Goal: Information Seeking & Learning: Compare options

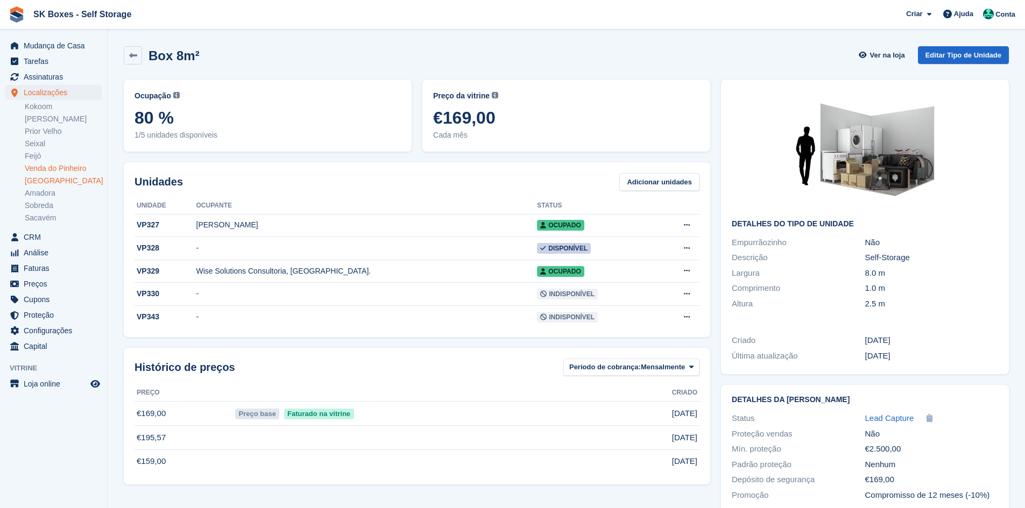
click at [42, 181] on link "[GEOGRAPHIC_DATA]" at bounding box center [63, 181] width 77 height 10
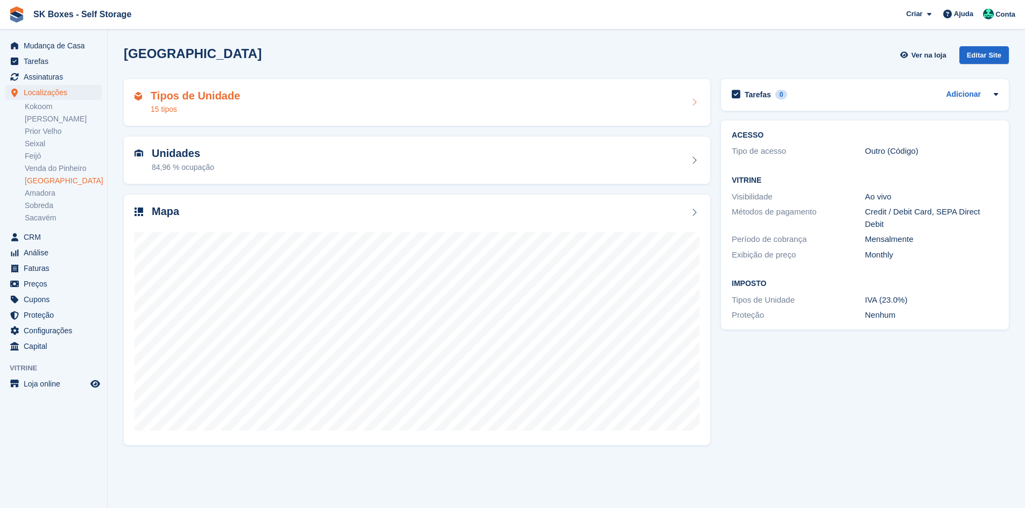
click at [286, 101] on div "Tipos de Unidade 15 tipos" at bounding box center [416, 103] width 565 height 26
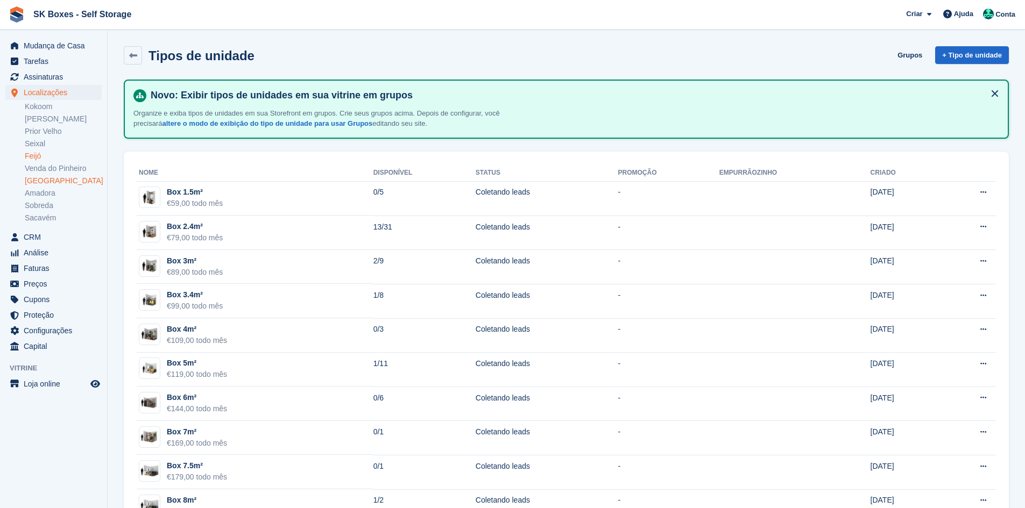
click at [44, 153] on link "Feijó" at bounding box center [63, 156] width 77 height 10
click at [52, 154] on link "Feijó" at bounding box center [63, 156] width 77 height 10
click at [46, 154] on link "Feijó" at bounding box center [63, 156] width 77 height 10
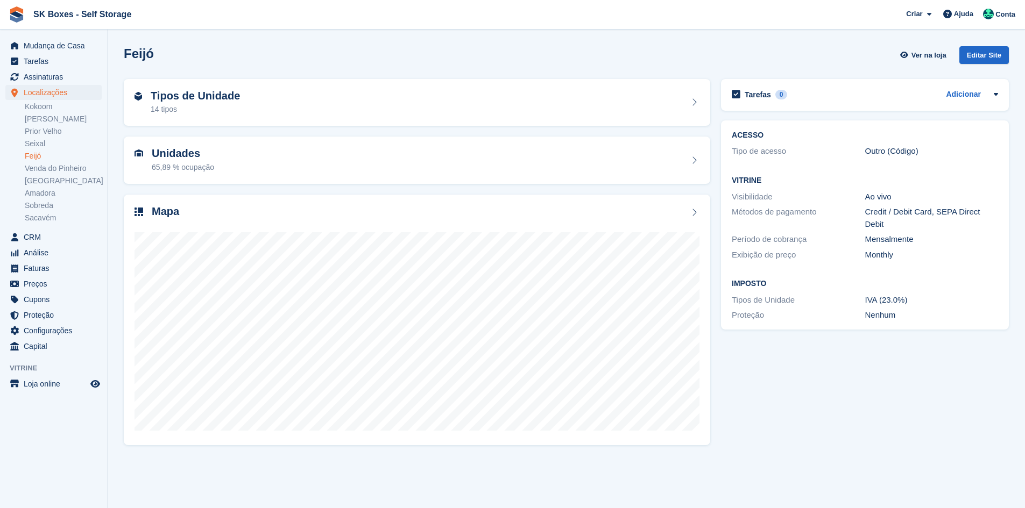
click at [49, 154] on link "Feijó" at bounding box center [63, 156] width 77 height 10
click at [184, 152] on h2 "Unidades" at bounding box center [183, 153] width 62 height 12
click at [201, 94] on h2 "Tipos de Unidade" at bounding box center [195, 96] width 89 height 12
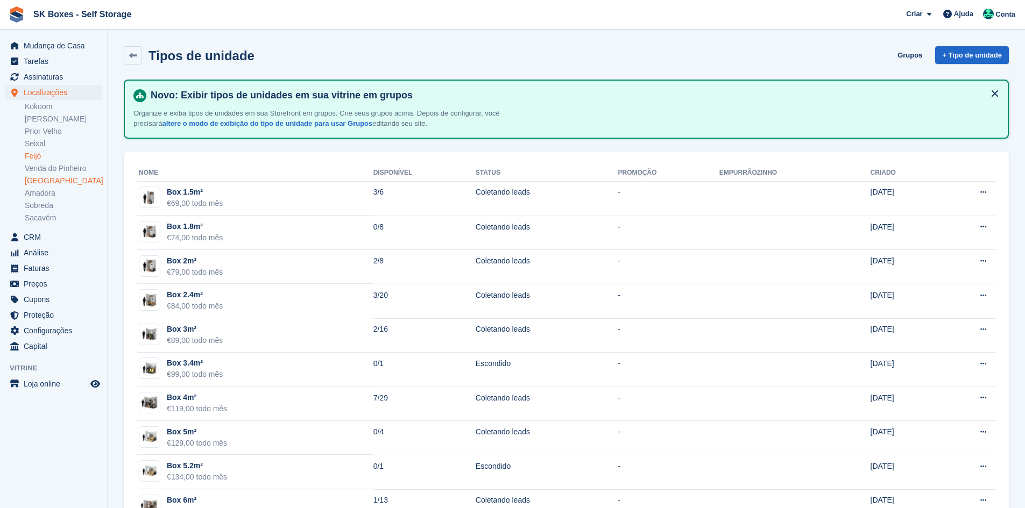
click at [33, 183] on link "[GEOGRAPHIC_DATA]" at bounding box center [63, 181] width 77 height 10
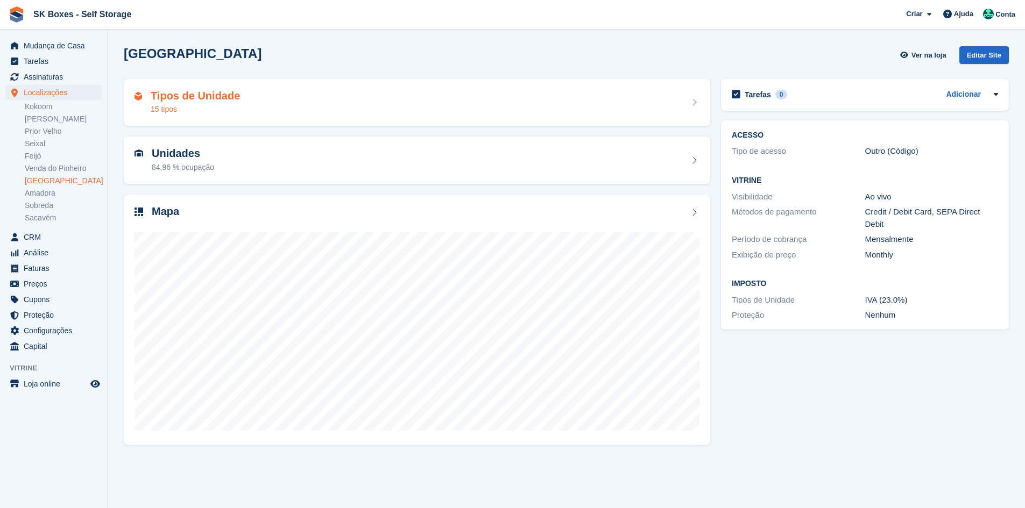
click at [246, 88] on div "Tipos de Unidade 15 tipos" at bounding box center [417, 102] width 586 height 47
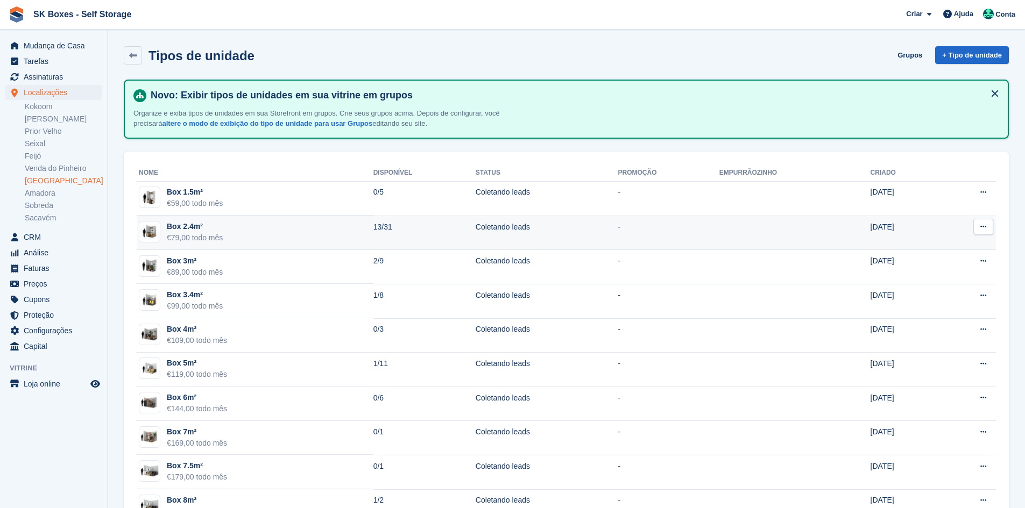
click at [316, 230] on td "Box 2.4m² €79,00 todo mês" at bounding box center [255, 233] width 237 height 34
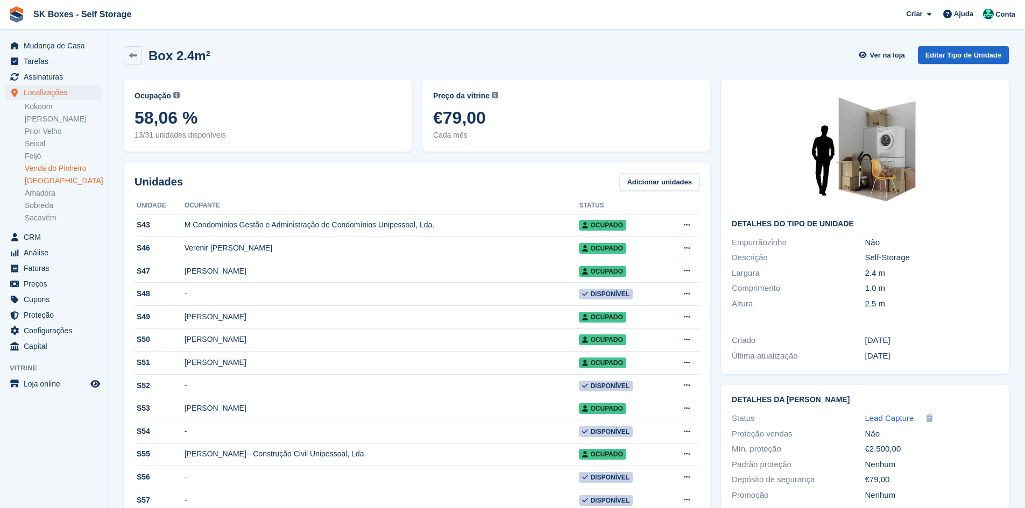
click at [45, 163] on link "Venda do Pinheiro" at bounding box center [63, 168] width 77 height 10
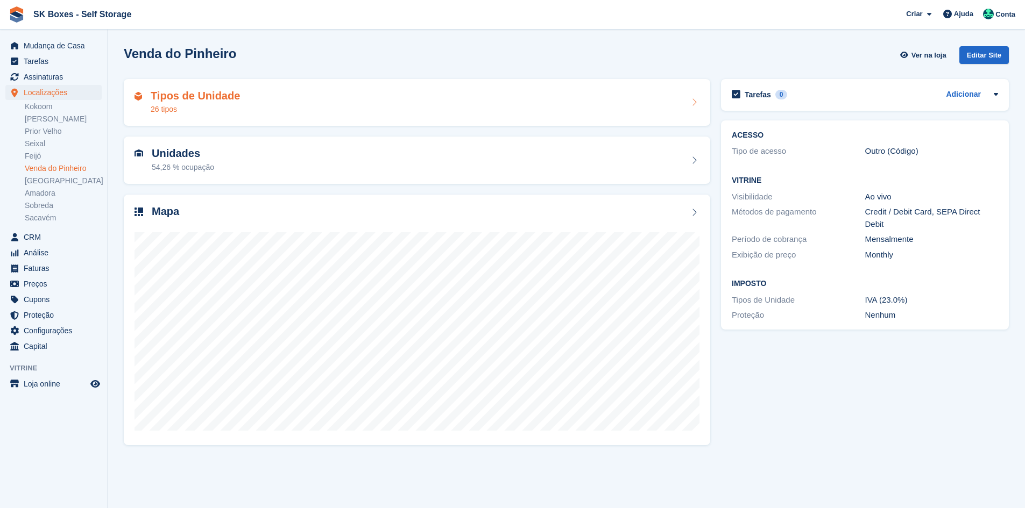
click at [189, 116] on div "Tipos de Unidade 26 tipos" at bounding box center [417, 102] width 586 height 47
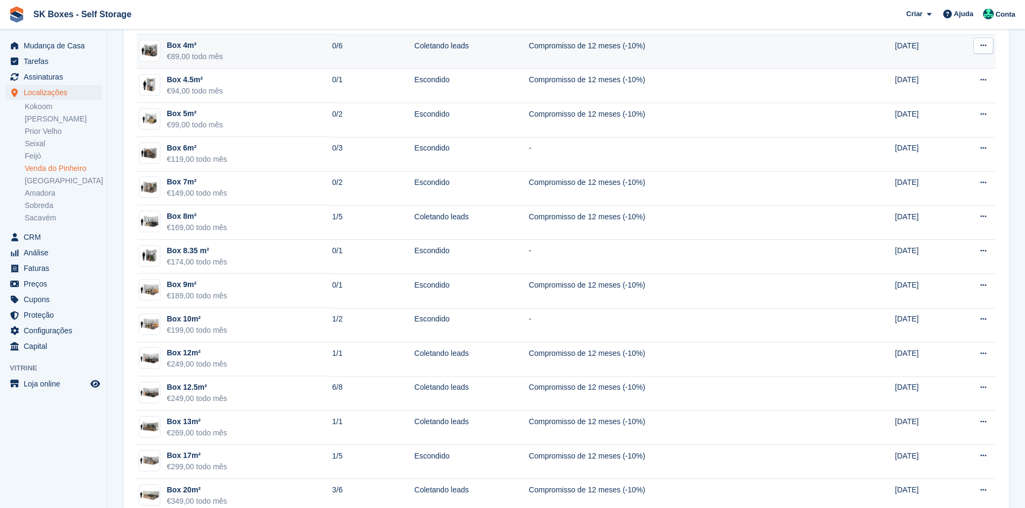
scroll to position [376, 0]
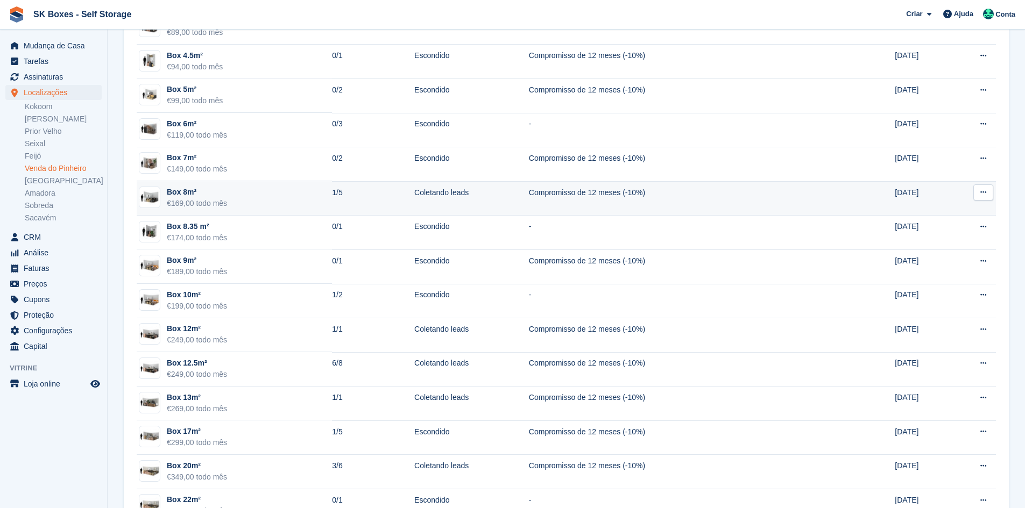
click at [280, 199] on td "Box 8m² €169,00 todo mês" at bounding box center [234, 198] width 195 height 34
